Goal: Information Seeking & Learning: Stay updated

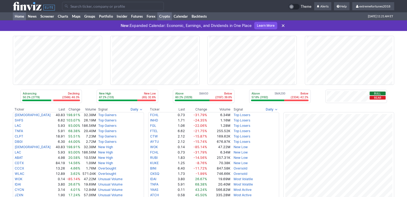
click at [169, 15] on link "Crypto" at bounding box center [164, 16] width 14 height 8
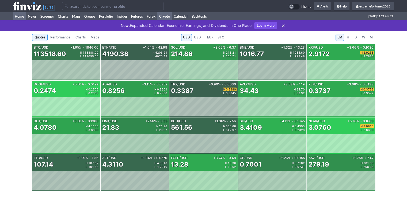
click at [18, 18] on link "Home" at bounding box center [19, 16] width 13 height 8
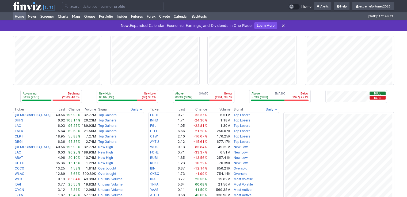
paste input "RLUSD"
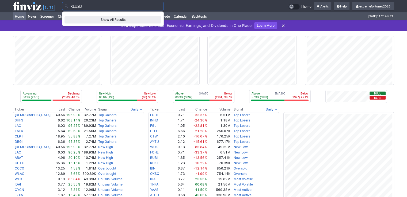
type input "RLUSD"
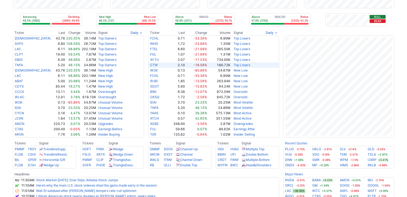
scroll to position [107, 0]
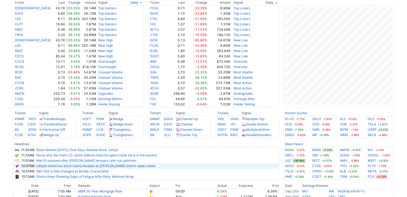
click at [132, 166] on link "Lithium Americas stock nearly doubles as [PERSON_NAME] admin. seeks stake" at bounding box center [95, 166] width 119 height 4
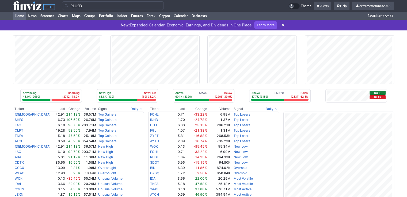
scroll to position [0, 0]
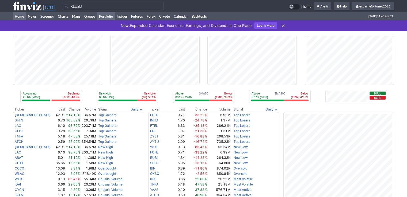
click at [104, 18] on link "Portfolio" at bounding box center [106, 16] width 18 height 8
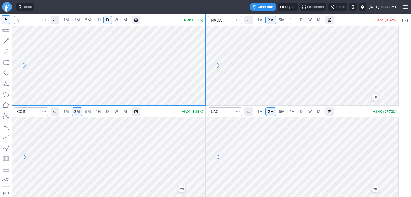
click at [41, 21] on input "Search" at bounding box center [31, 20] width 34 height 9
click at [127, 21] on span "M" at bounding box center [124, 20] width 3 height 5
click at [116, 22] on span "W" at bounding box center [116, 20] width 4 height 5
click at [106, 21] on span "D" at bounding box center [107, 20] width 3 height 5
click at [29, 21] on input "Search" at bounding box center [31, 20] width 34 height 9
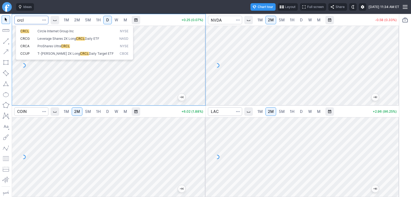
type input "crcl"
click at [55, 33] on button "CRCL Circle Internet Group Inc NYSE" at bounding box center [74, 31] width 113 height 7
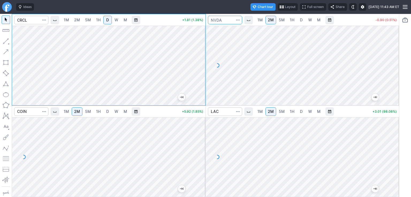
click at [225, 19] on input "Search" at bounding box center [225, 20] width 34 height 9
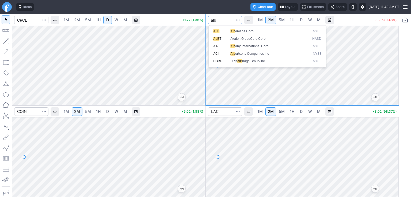
type input "alb"
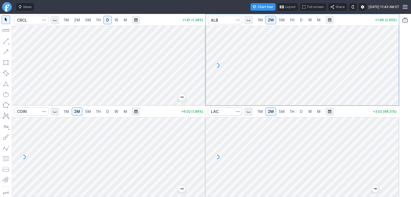
click at [302, 20] on span "D" at bounding box center [301, 19] width 4 height 5
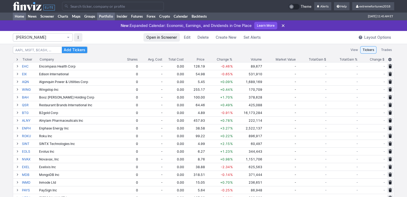
click at [19, 17] on link "Home" at bounding box center [19, 16] width 13 height 8
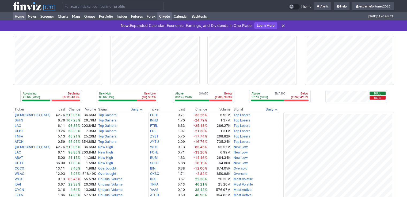
drag, startPoint x: 0, startPoint y: 0, endPoint x: 166, endPoint y: 17, distance: 166.8
click at [166, 17] on link "Crypto" at bounding box center [164, 16] width 14 height 8
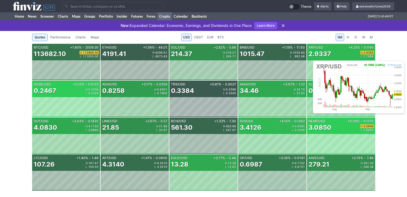
click at [322, 54] on div "2.9337" at bounding box center [319, 54] width 22 height 9
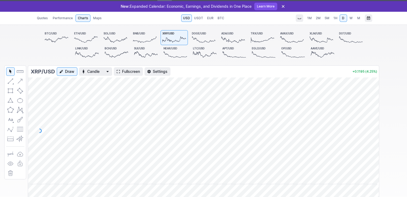
scroll to position [53, 0]
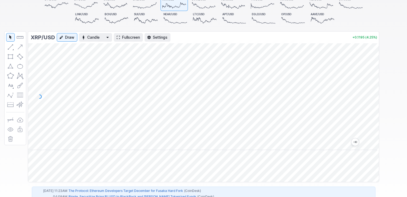
click at [129, 38] on span "Fullscreen" at bounding box center [131, 37] width 18 height 5
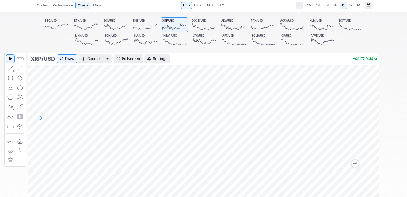
scroll to position [0, 0]
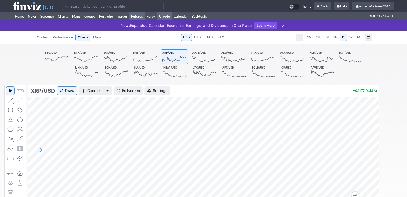
click at [140, 16] on link "Futures" at bounding box center [137, 16] width 16 height 8
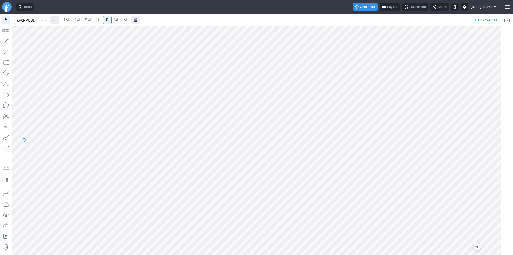
drag, startPoint x: 495, startPoint y: 60, endPoint x: 497, endPoint y: 98, distance: 37.5
click at [410, 98] on div at bounding box center [495, 138] width 11 height 215
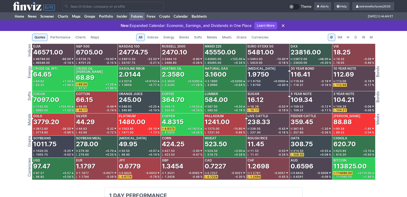
click at [211, 37] on span "Metals" at bounding box center [212, 37] width 10 height 5
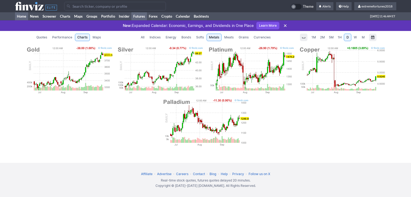
click at [20, 17] on link "Home" at bounding box center [21, 16] width 13 height 8
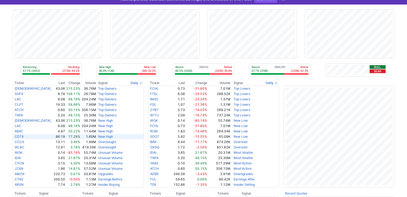
scroll to position [27, 0]
